Goal: Communication & Community: Ask a question

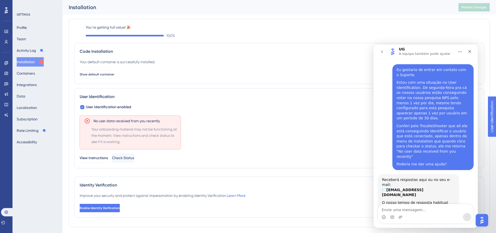
click at [247, 109] on div "User Identification enabled No user data received from you recently Your onboar…" at bounding box center [279, 133] width 399 height 59
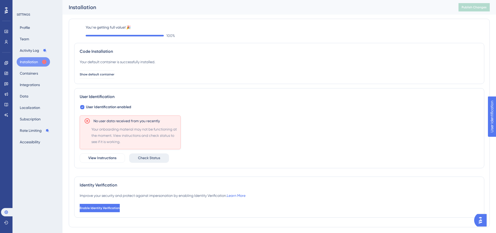
click at [157, 157] on span "Check Status" at bounding box center [149, 158] width 22 height 6
click at [482, 221] on img "Open AI Assistant Launcher" at bounding box center [480, 220] width 9 height 9
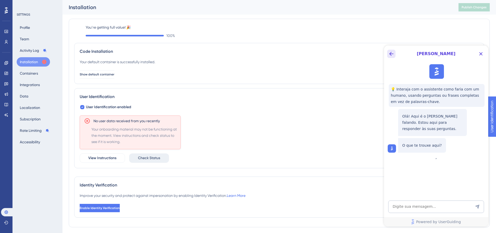
click at [390, 55] on icon "Back Button" at bounding box center [391, 54] width 6 height 6
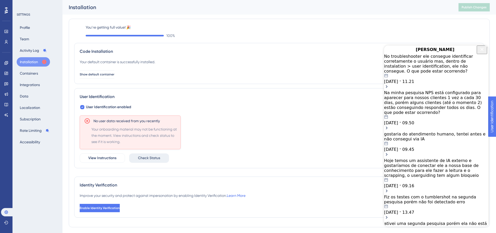
click at [418, 69] on div "No troubleshooter ele consegue identificar corretamente o usuário mas, dentro d…" at bounding box center [436, 64] width 104 height 20
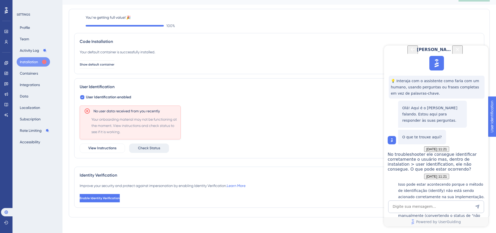
scroll to position [15, 0]
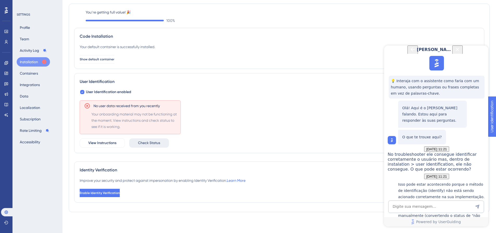
click at [409, 52] on icon "Back Button" at bounding box center [412, 49] width 6 height 6
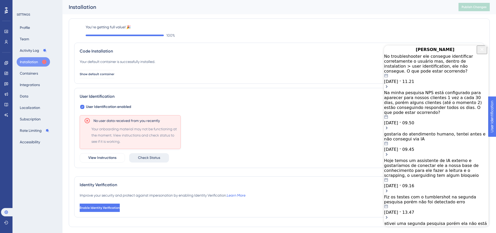
scroll to position [0, 0]
click at [418, 70] on div "No troubleshooter ele consegue identificar corretamente o usuário mas, dentro d…" at bounding box center [436, 64] width 104 height 20
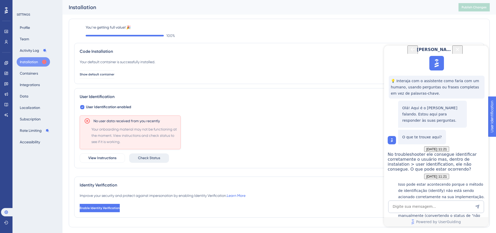
scroll to position [234, 0]
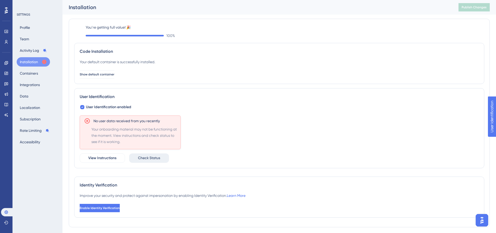
scroll to position [0, 0]
click at [482, 218] on img "Open AI Assistant Launcher" at bounding box center [481, 220] width 9 height 9
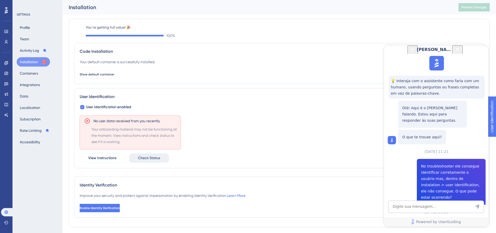
scroll to position [15, 0]
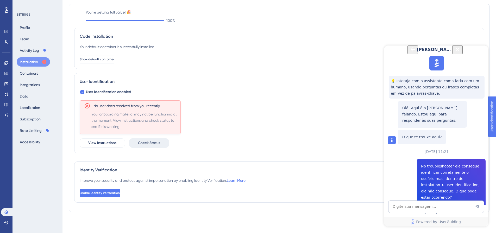
click at [409, 53] on icon "Back Button" at bounding box center [412, 49] width 6 height 6
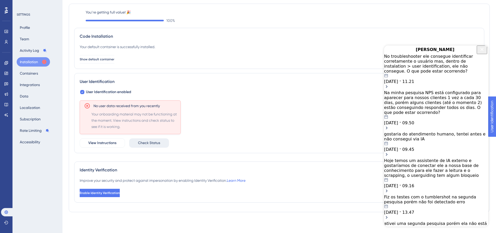
click at [303, 112] on div "No user data received from you recently Your onboarding material may not be fun…" at bounding box center [279, 123] width 399 height 47
click at [157, 144] on span "Check Status" at bounding box center [149, 143] width 22 height 6
click at [429, 69] on div "No troubleshooter ele consegue identificar corretamente o usuário mas, dentro d…" at bounding box center [436, 64] width 104 height 20
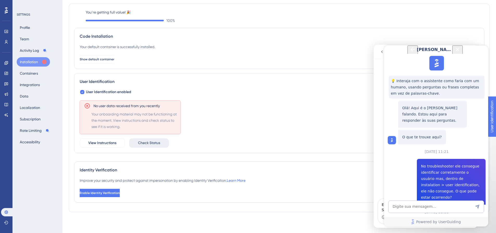
scroll to position [234, 0]
click at [380, 157] on div "Messenger da Intercom" at bounding box center [425, 139] width 104 height 120
click at [460, 53] on icon "Close Button" at bounding box center [457, 49] width 6 height 6
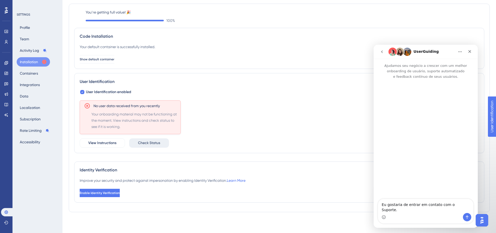
scroll to position [0, 0]
click at [459, 208] on textarea "Eu gostaria de entrar em contato com o Suporte." at bounding box center [425, 206] width 95 height 14
drag, startPoint x: 462, startPoint y: 209, endPoint x: 334, endPoint y: 198, distance: 129.3
click html "UserGuiding Ajudamos seu negócio a crescer com um melhor onboarding de usuário,…"
paste textarea "Estou com uma situação no User Identification. De segunda-feira pra cá os nosso…"
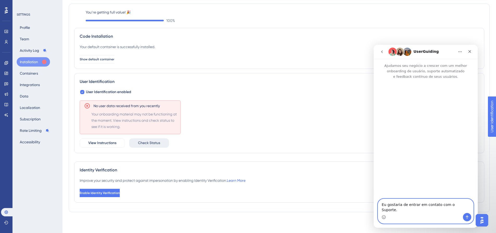
scroll to position [45, 0]
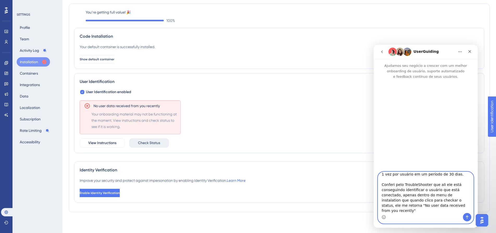
click at [439, 204] on textarea "Eu gostaria de entrar em contato com o Suporte. Estou com uma situação no User …" at bounding box center [425, 192] width 95 height 41
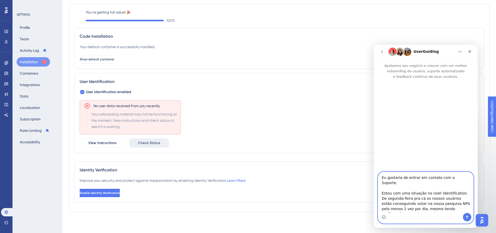
click at [439, 200] on textarea "Eu gostaria de entrar em contato com o Suporte. Estou com uma situação no User …" at bounding box center [425, 192] width 95 height 41
type textarea "Eu gostaria de entrar em contato com o Suporte. Estou com uma situação no User …"
click at [467, 218] on icon "Enviar mensagem…" at bounding box center [467, 217] width 4 height 4
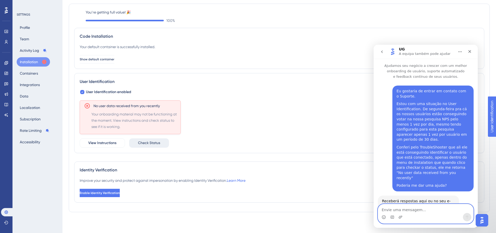
scroll to position [21, 0]
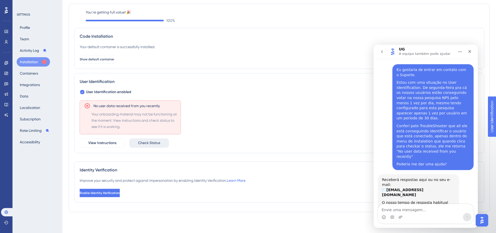
click at [146, 135] on div "No user data received from you recently Your onboarding material may not be fun…" at bounding box center [279, 123] width 399 height 47
click at [146, 138] on div "No user data received from you recently Your onboarding material may not be fun…" at bounding box center [279, 123] width 399 height 47
click at [148, 142] on span "Check Status" at bounding box center [149, 143] width 22 height 6
click at [147, 169] on div "Identity Verification" at bounding box center [279, 170] width 399 height 6
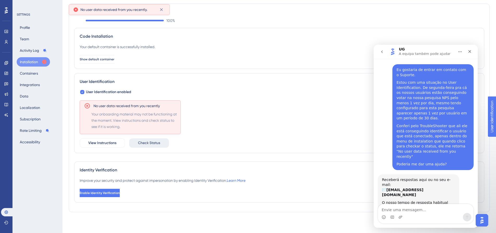
click at [149, 144] on span "Check Status" at bounding box center [149, 143] width 22 height 6
